Goal: Information Seeking & Learning: Learn about a topic

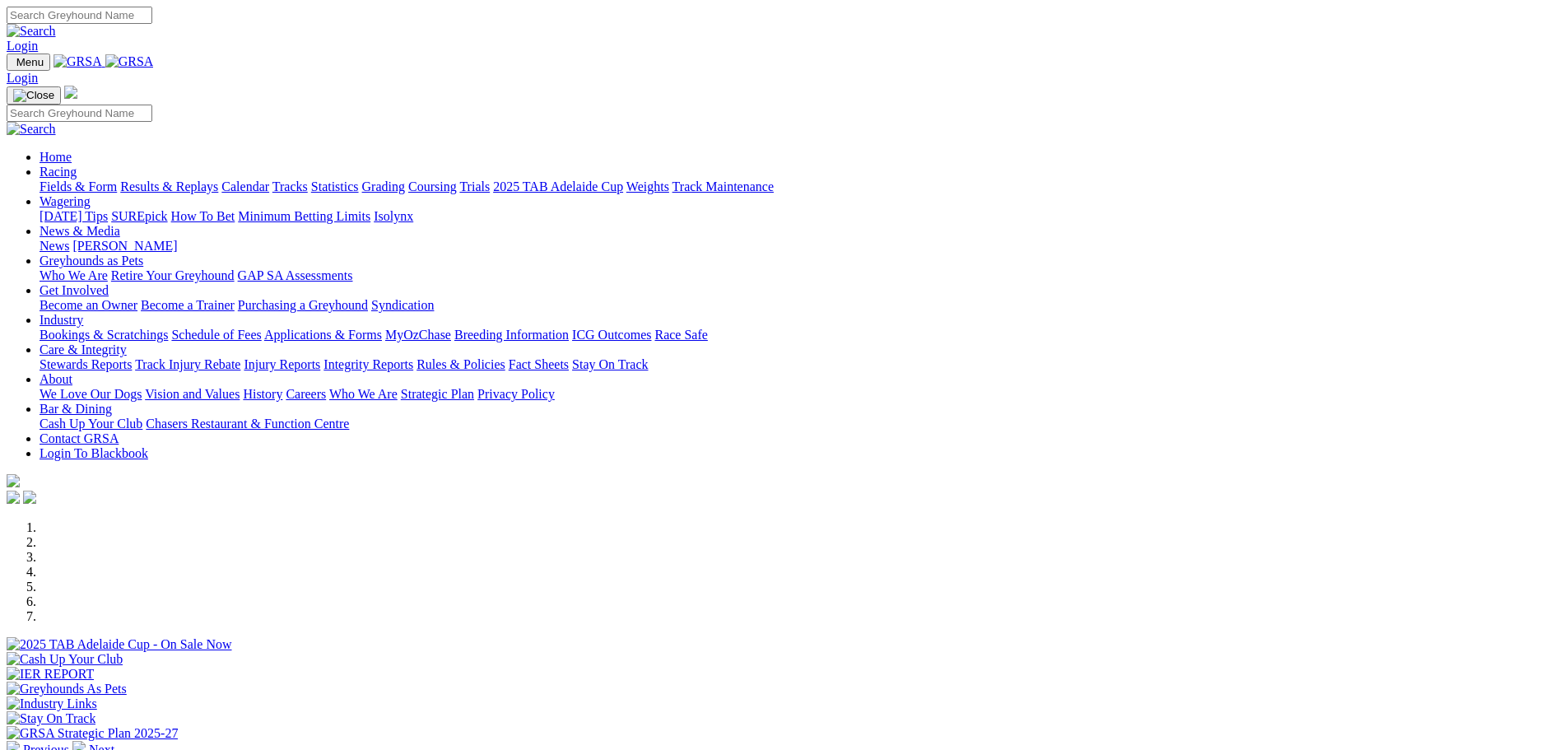
click at [117, 179] on link "Fields & Form" at bounding box center [78, 186] width 77 height 14
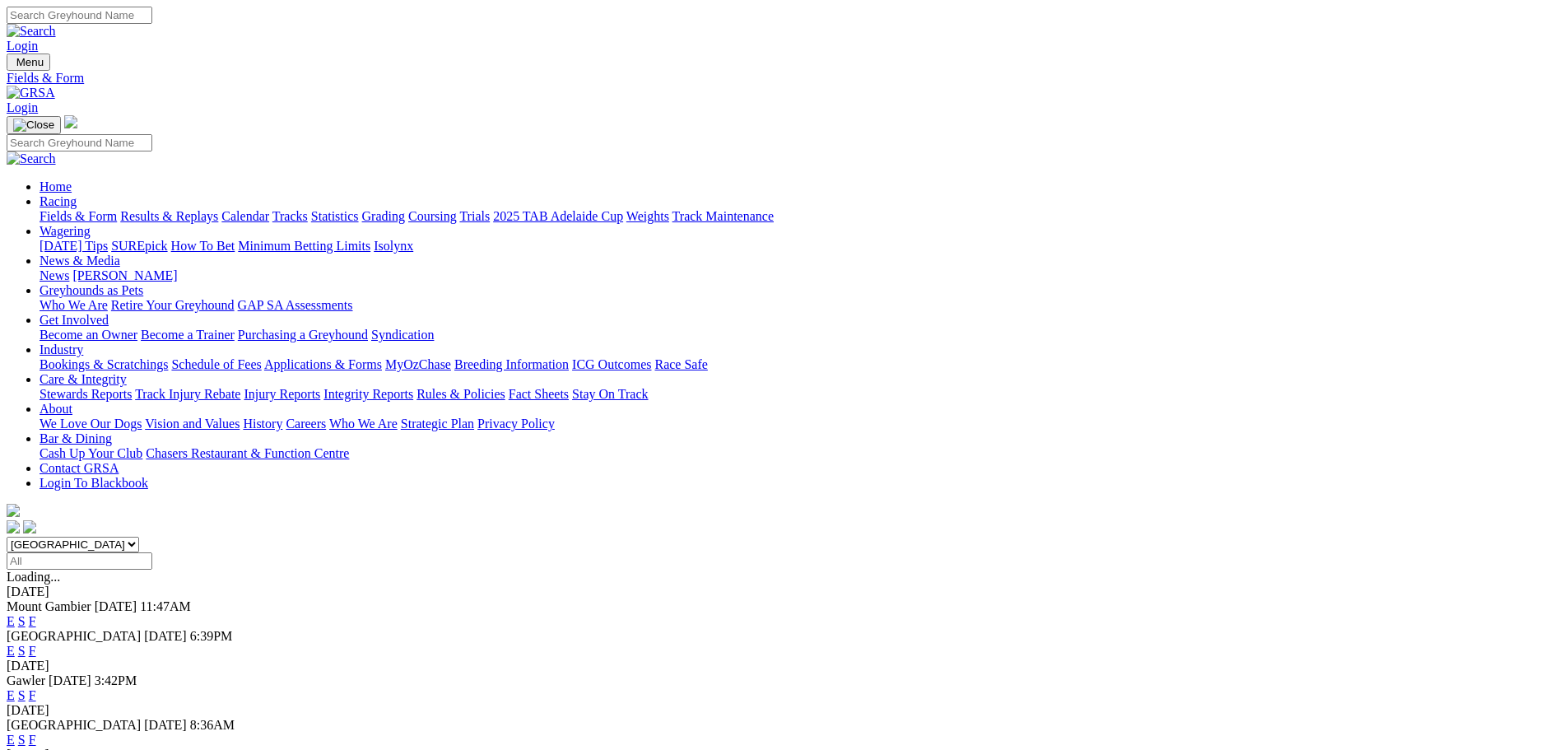
click at [139, 537] on select "South Australia New South Wales Northern Territory Queensland Tasmania Victoria…" at bounding box center [73, 544] width 133 height 15
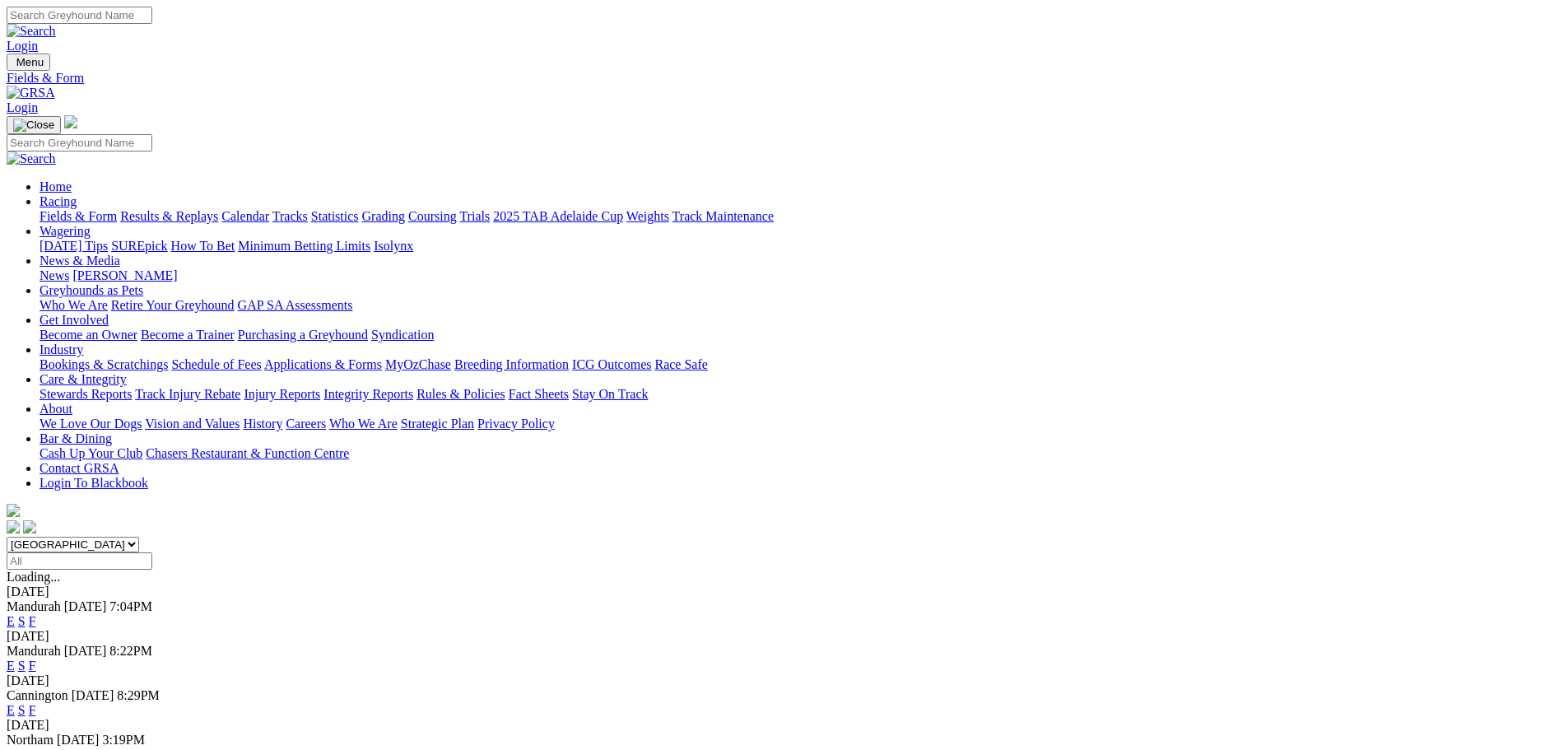
click at [139, 537] on select "South Australia New South Wales Northern Territory Queensland Tasmania Victoria…" at bounding box center [73, 544] width 133 height 15
select select "QLD"
click at [139, 537] on select "South Australia New South Wales Northern Territory Queensland Tasmania Victoria…" at bounding box center [73, 544] width 133 height 15
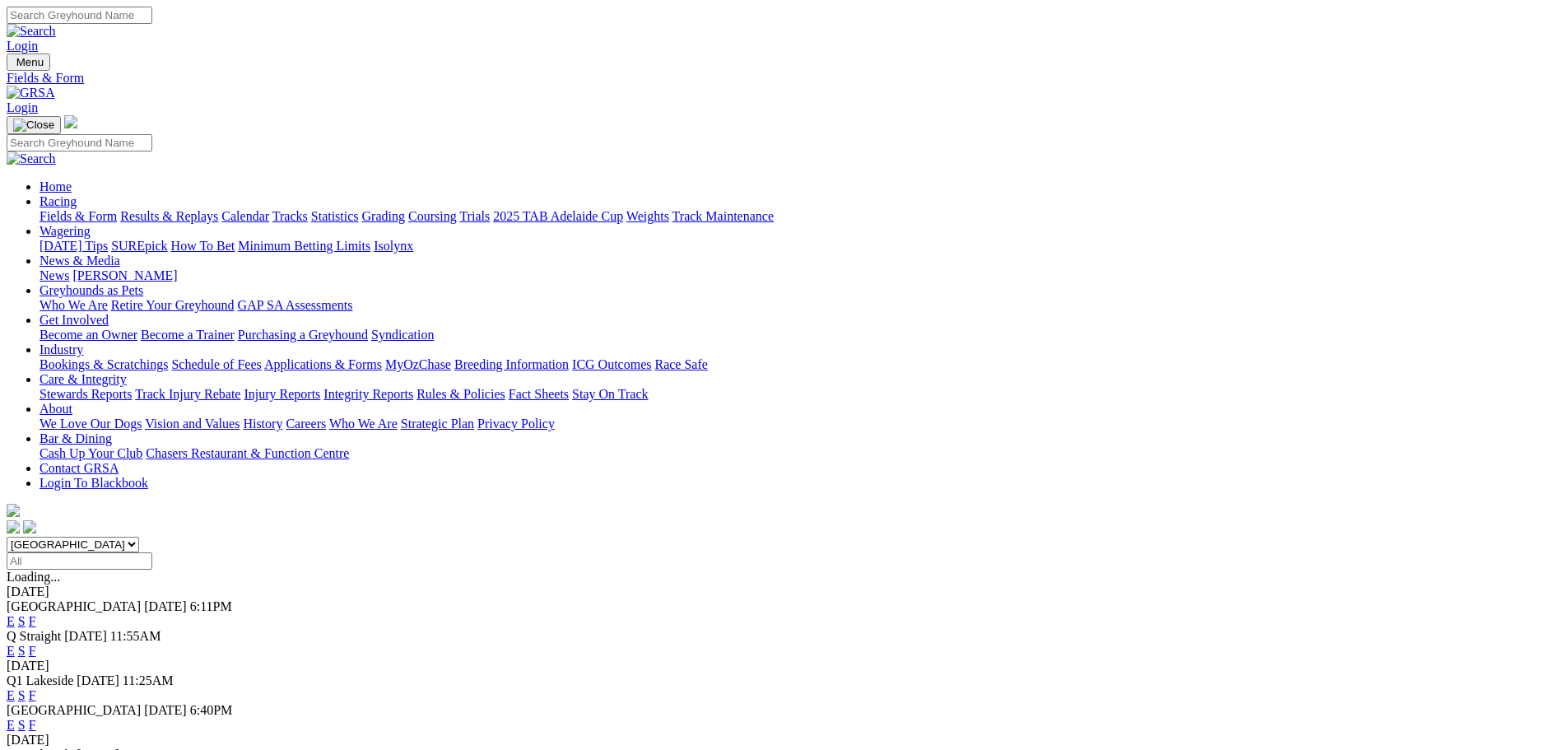
click at [36, 614] on link "F" at bounding box center [33, 621] width 8 height 14
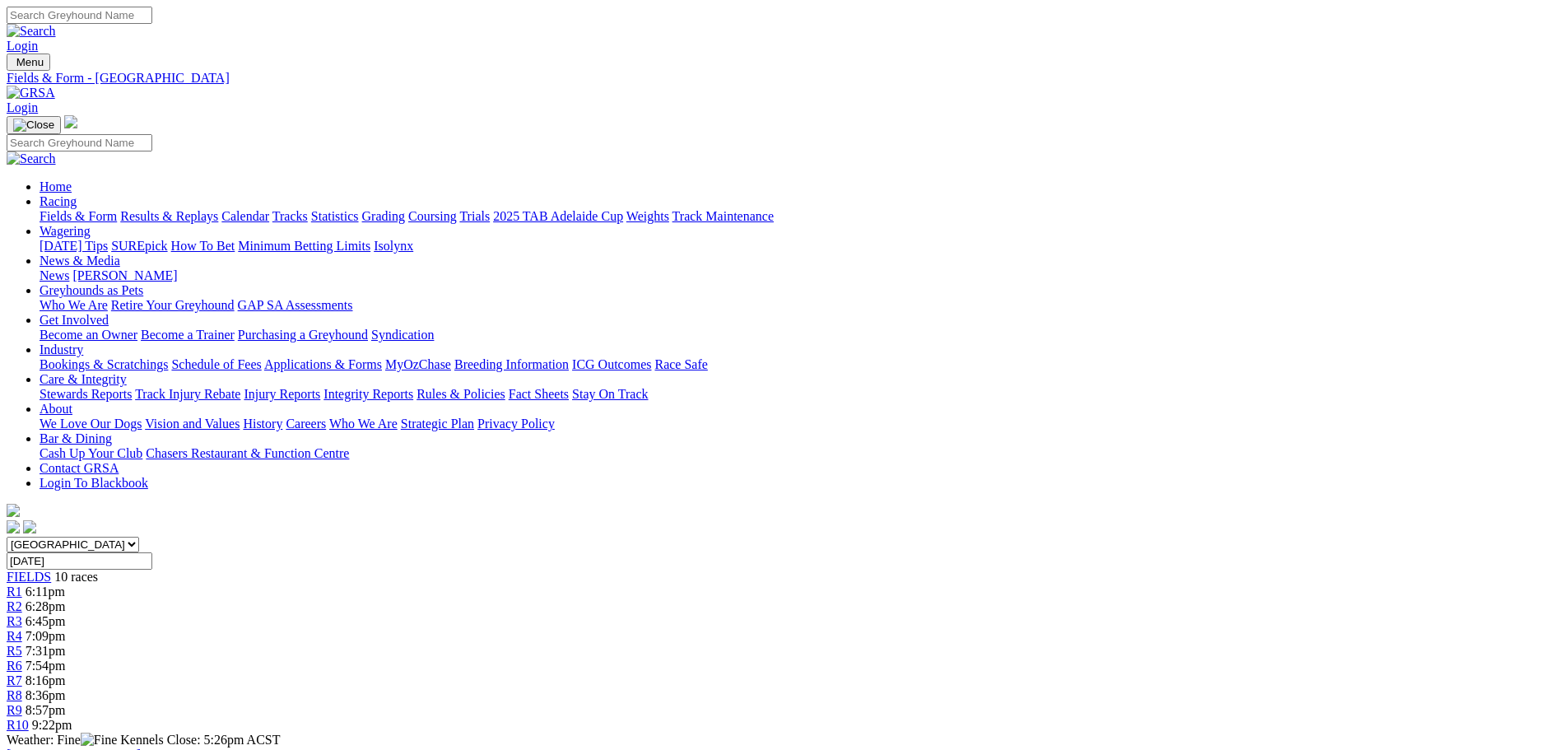
click at [117, 209] on link "Fields & Form" at bounding box center [78, 216] width 77 height 14
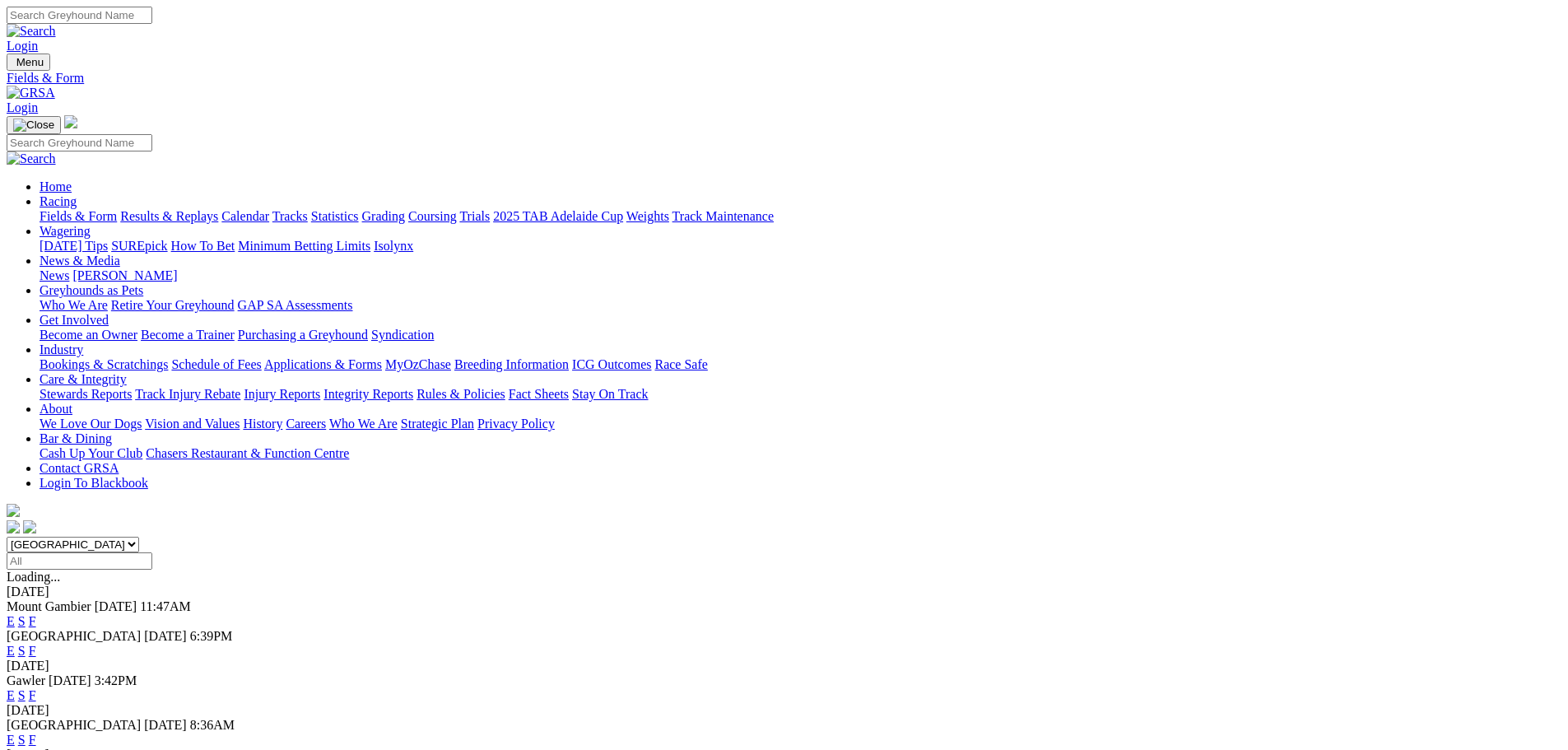
click at [36, 644] on link "F" at bounding box center [33, 651] width 8 height 14
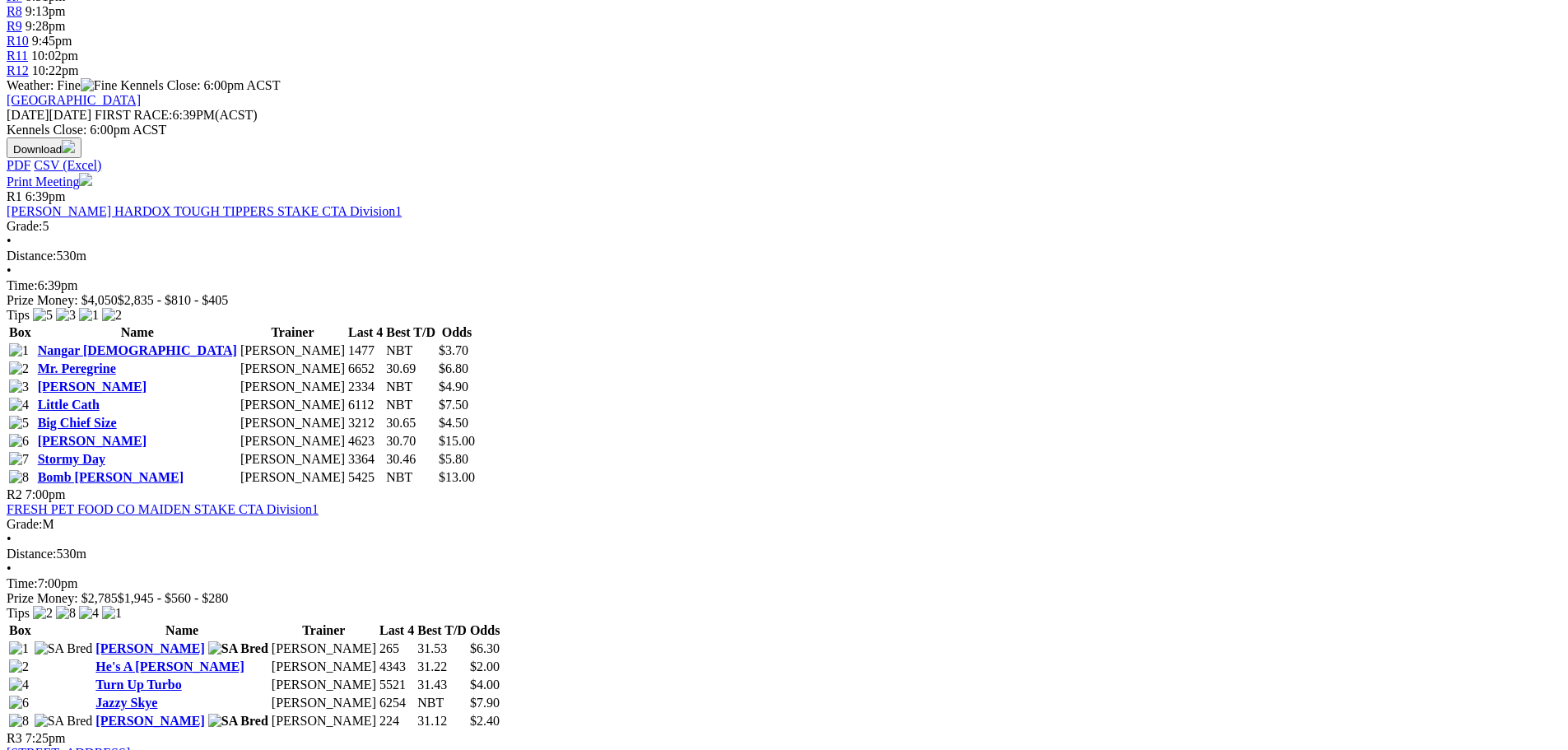
scroll to position [658, 0]
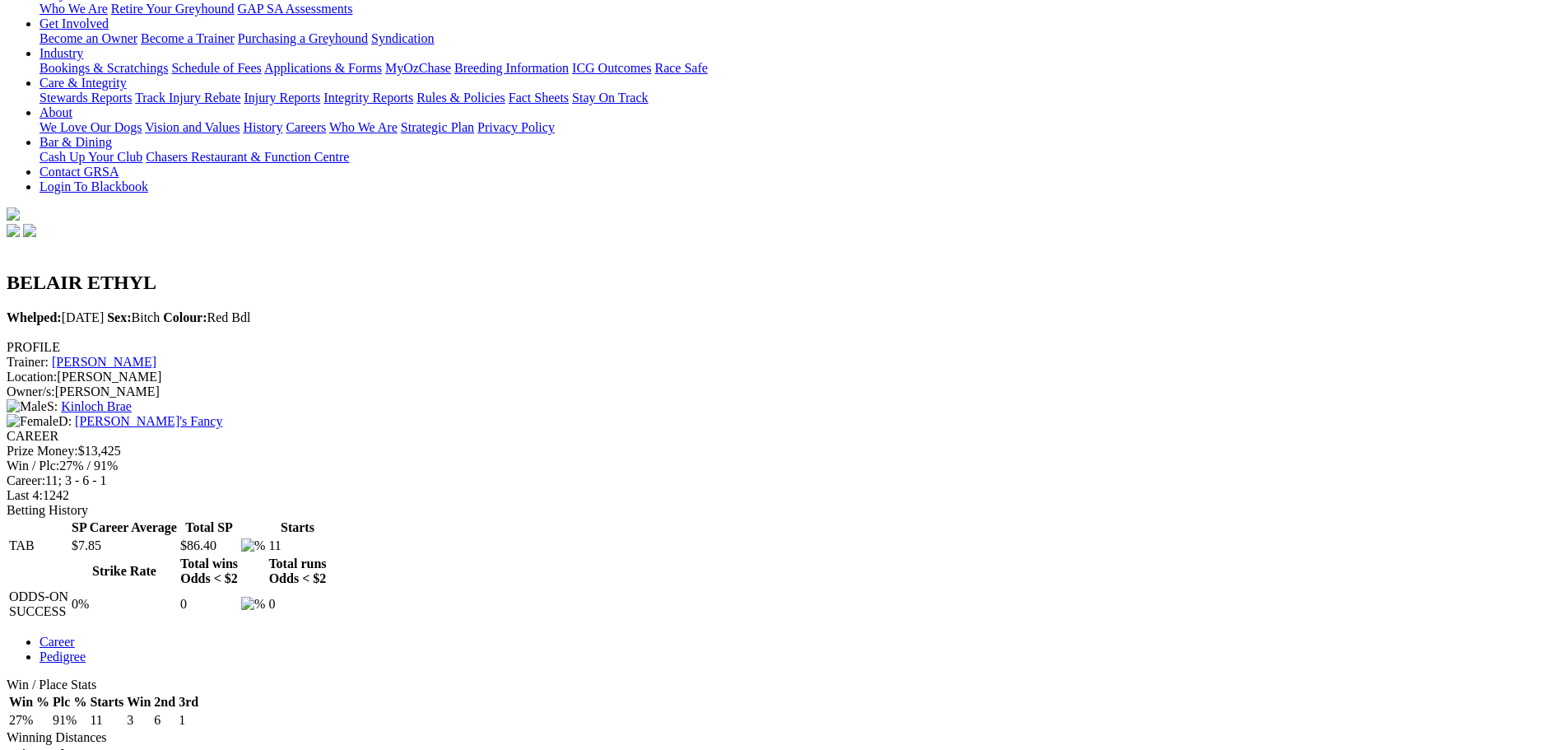
scroll to position [494, 0]
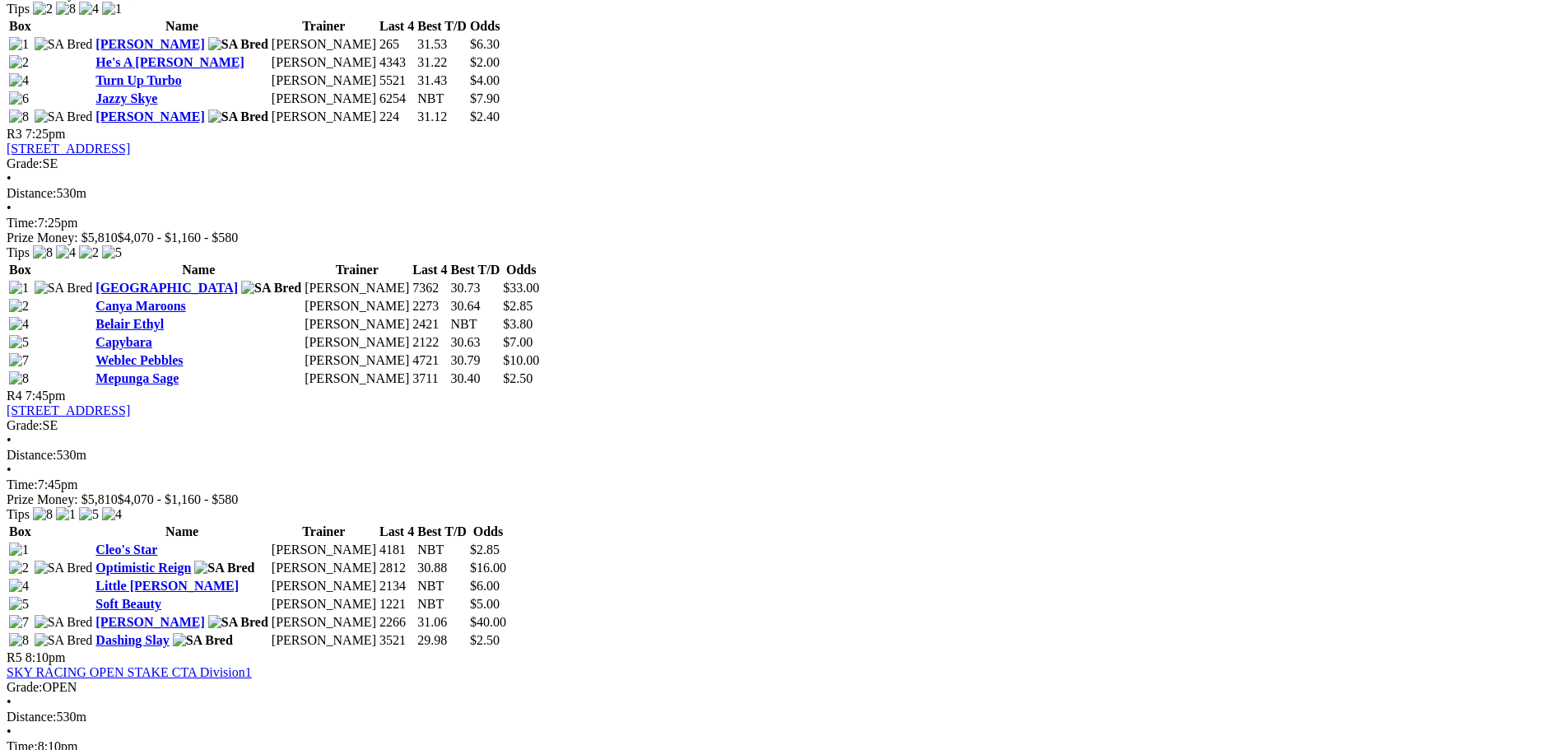
scroll to position [1317, 0]
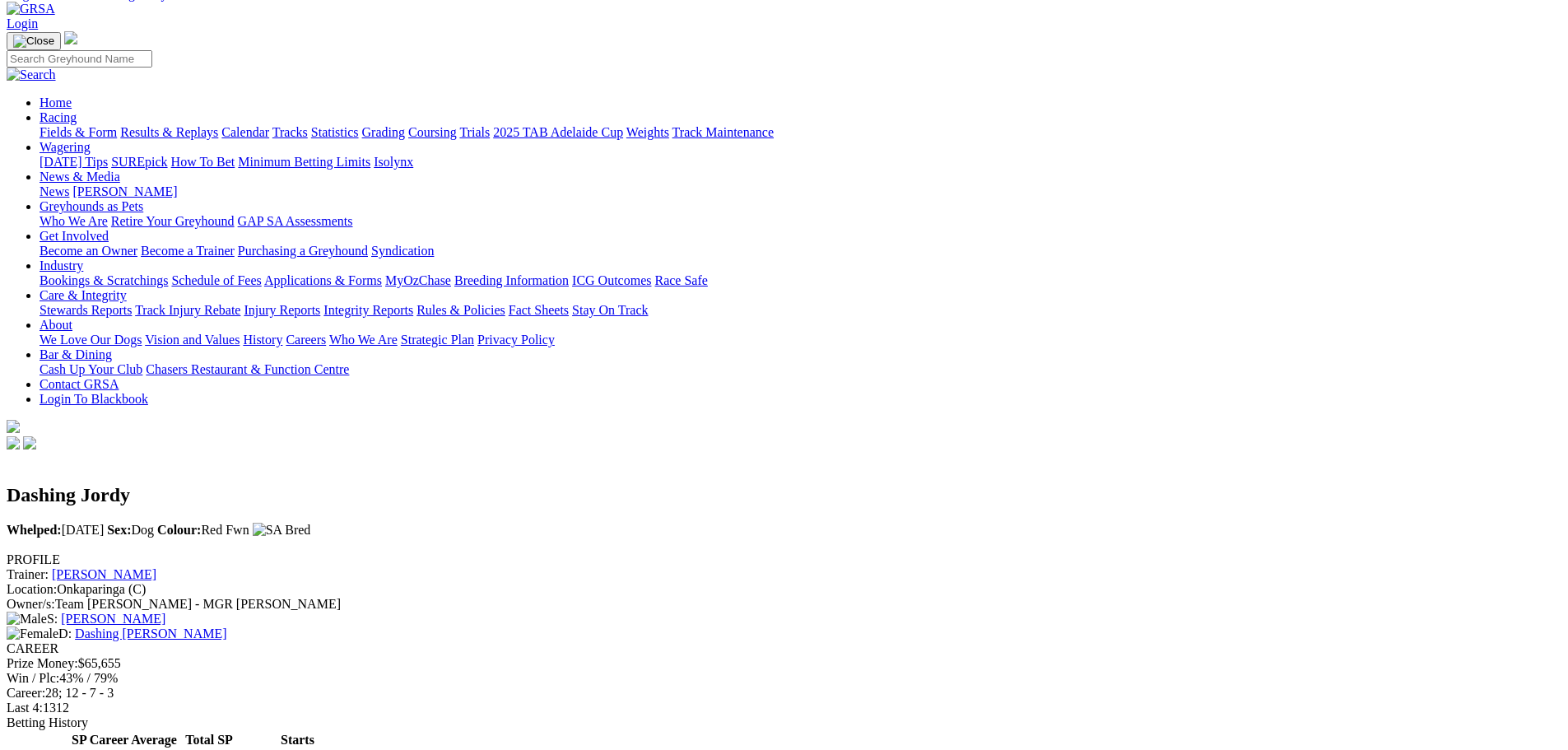
scroll to position [58, 0]
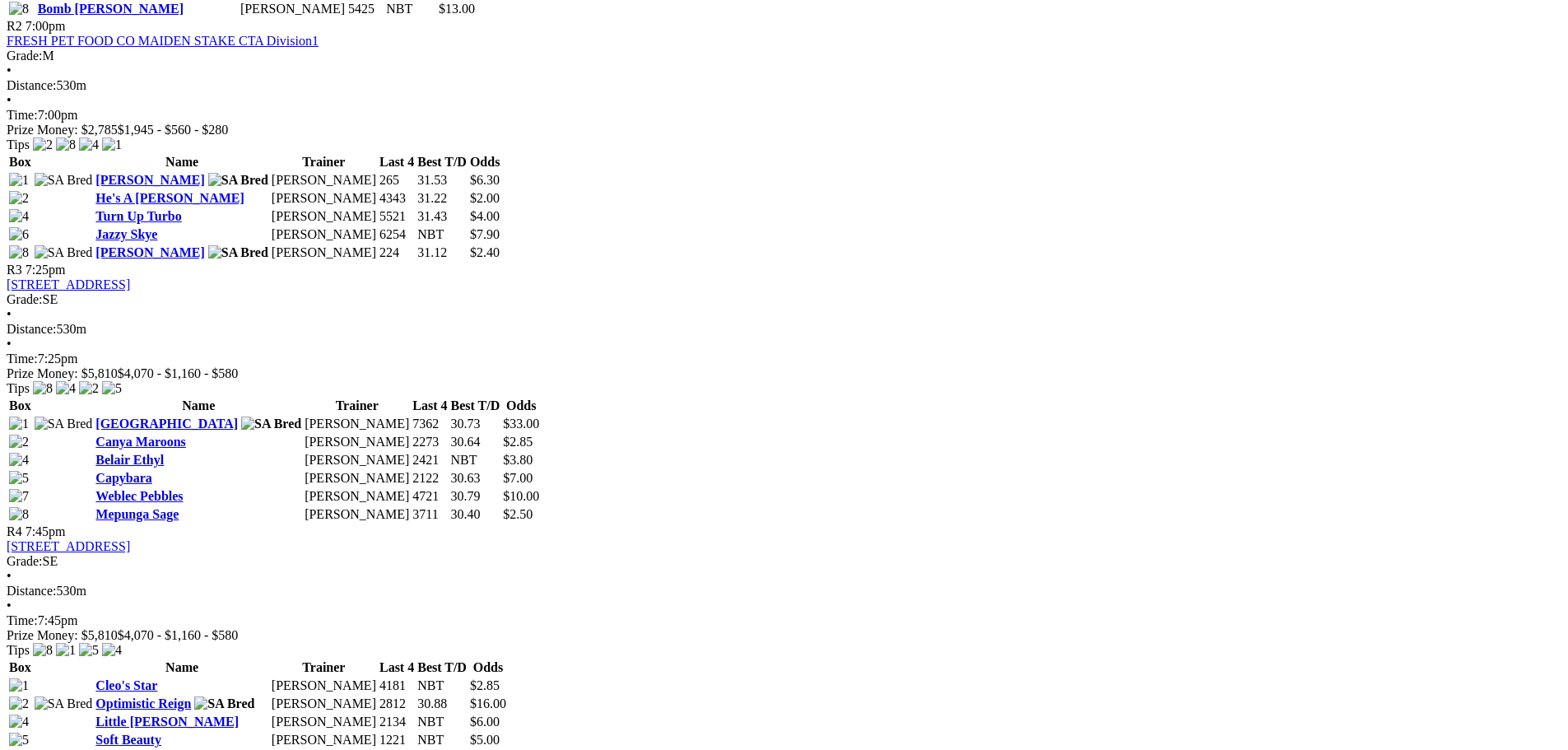
scroll to position [1317, 0]
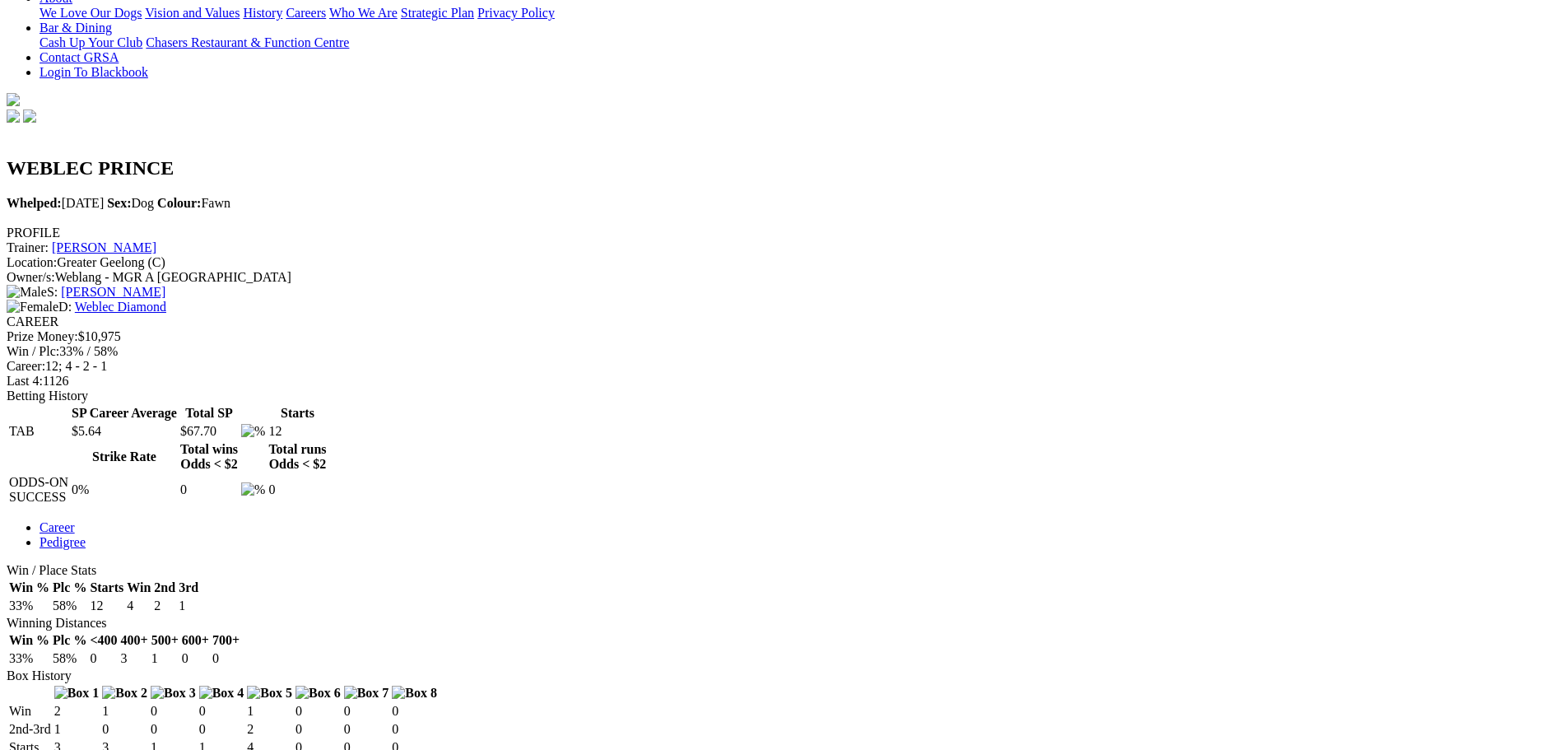
scroll to position [411, 0]
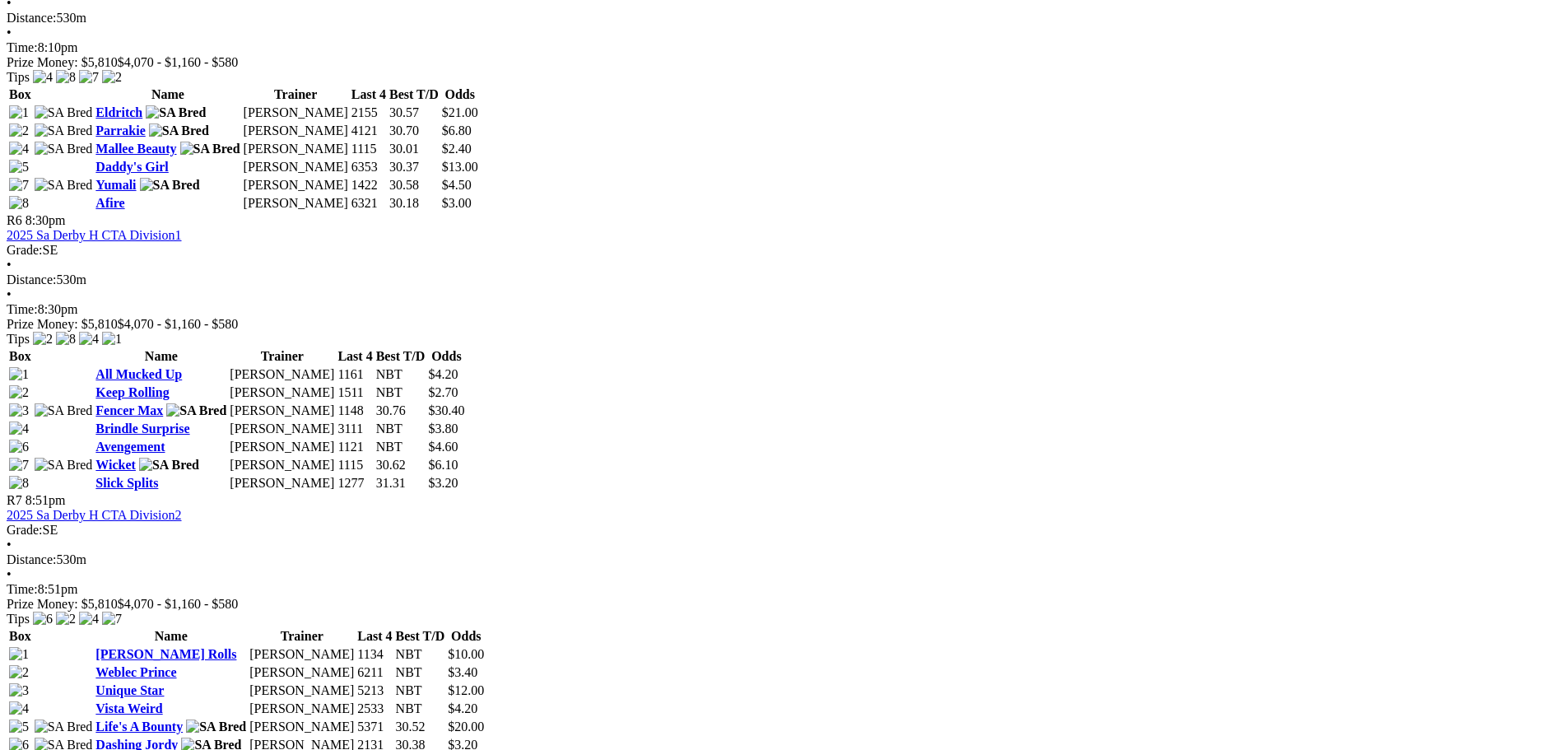
scroll to position [1893, 0]
